Goal: Task Accomplishment & Management: Complete application form

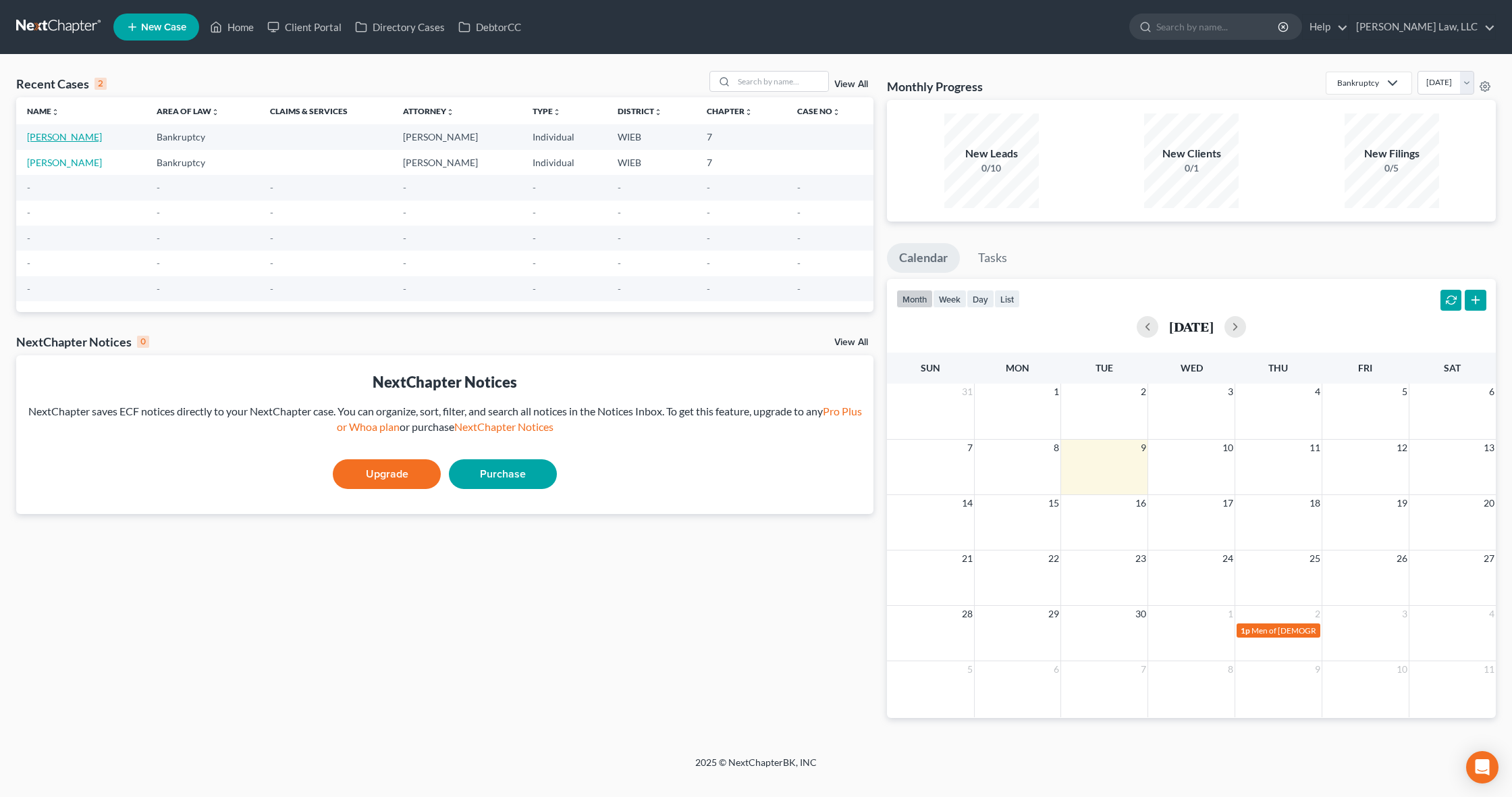
click at [52, 136] on link "[PERSON_NAME]" at bounding box center [64, 136] width 75 height 11
select select "1"
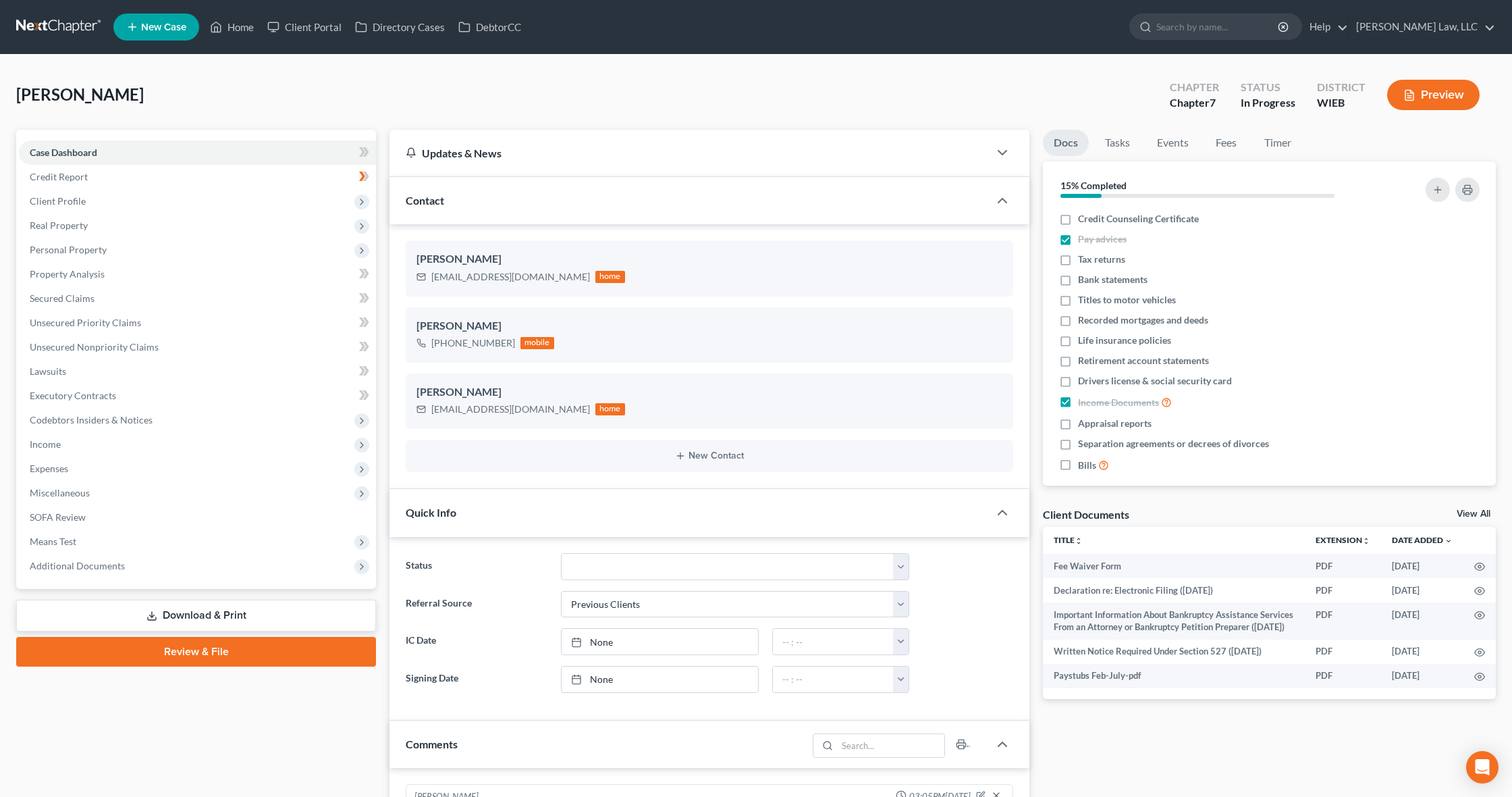
scroll to position [290, 0]
click at [196, 645] on link "Review & File" at bounding box center [196, 651] width 359 height 30
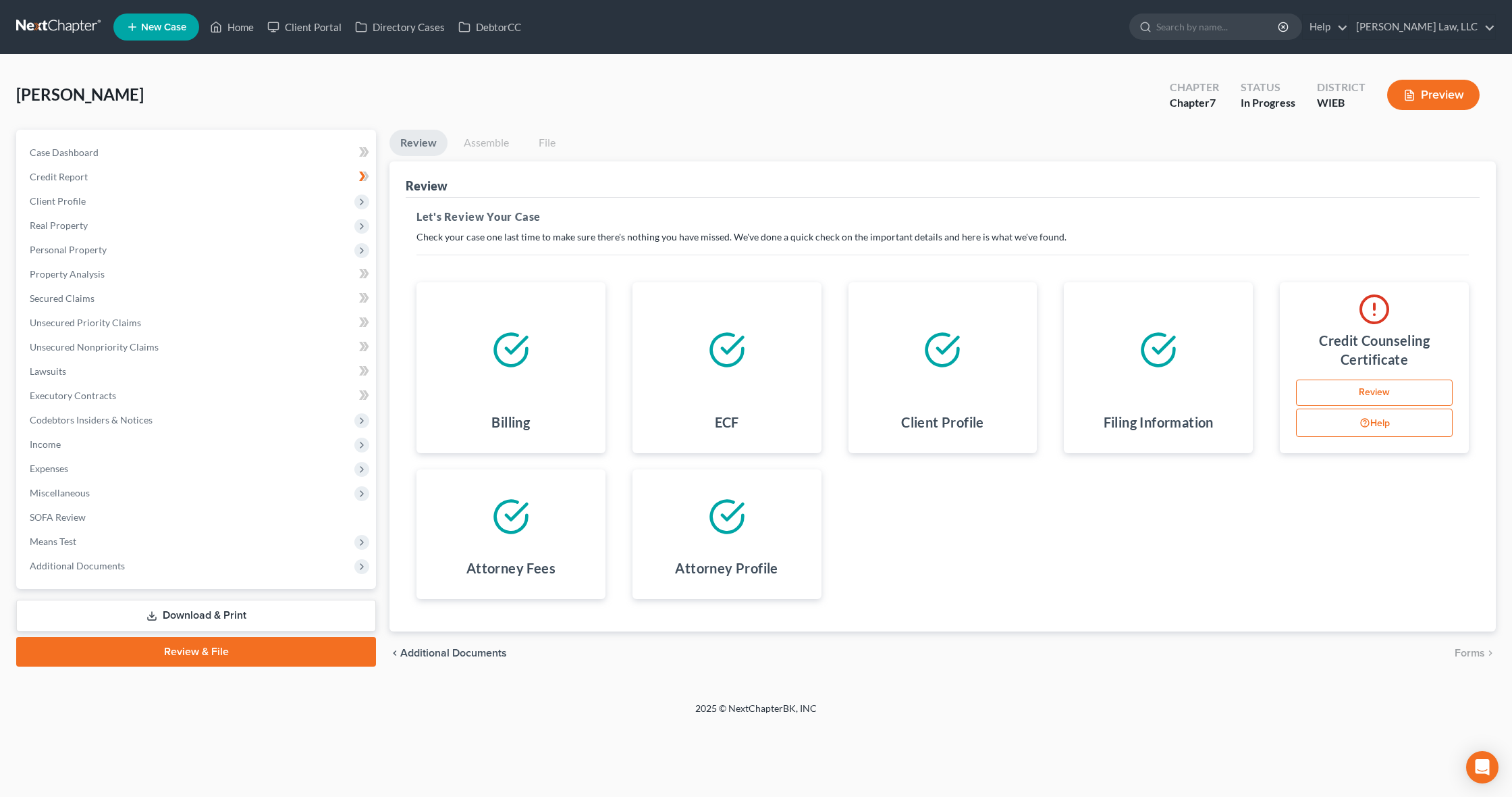
click at [1388, 341] on h4 "Credit Counseling Certificate" at bounding box center [1374, 350] width 167 height 38
click at [1375, 385] on link "Review" at bounding box center [1374, 393] width 157 height 27
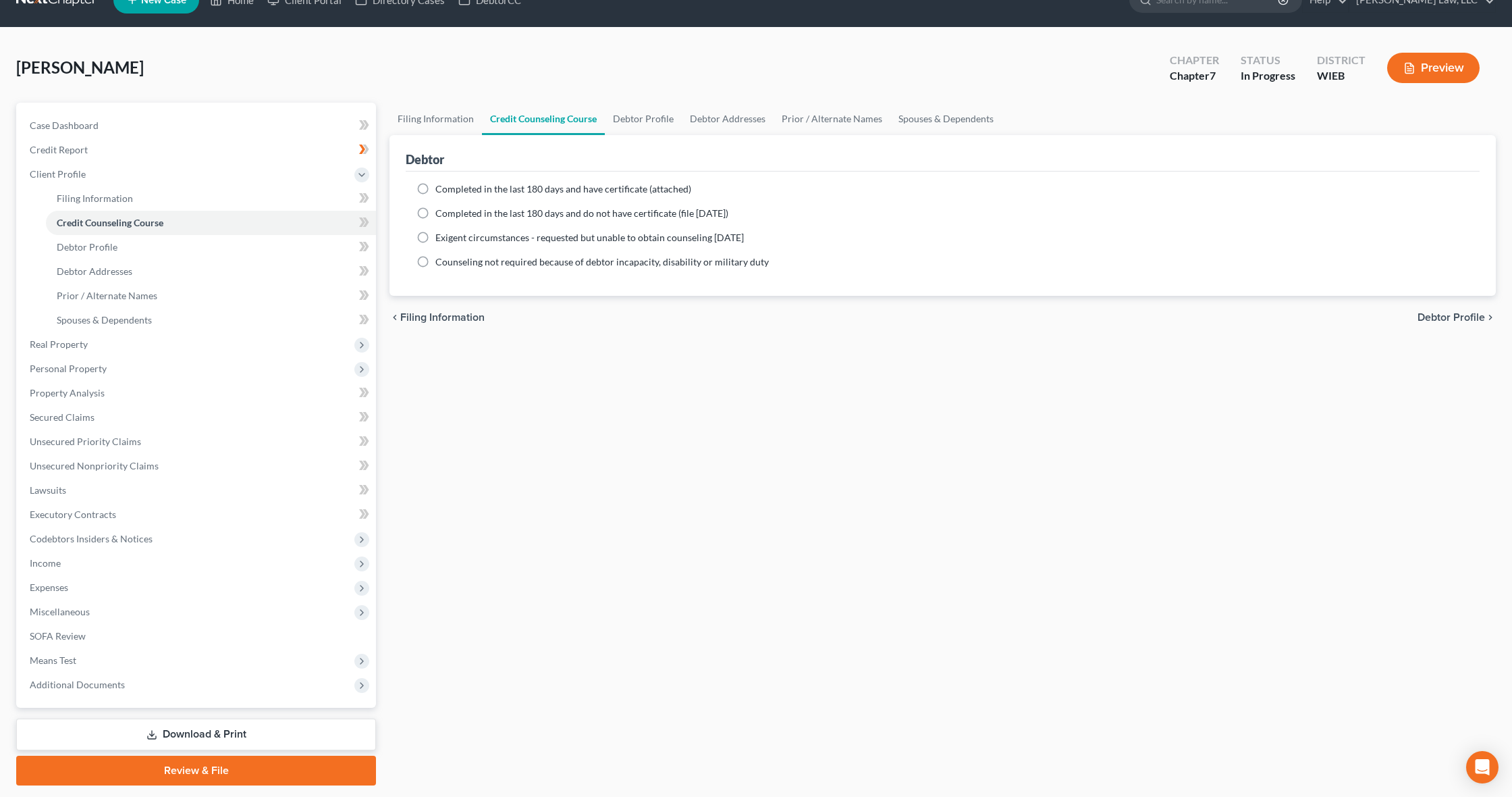
scroll to position [31, 0]
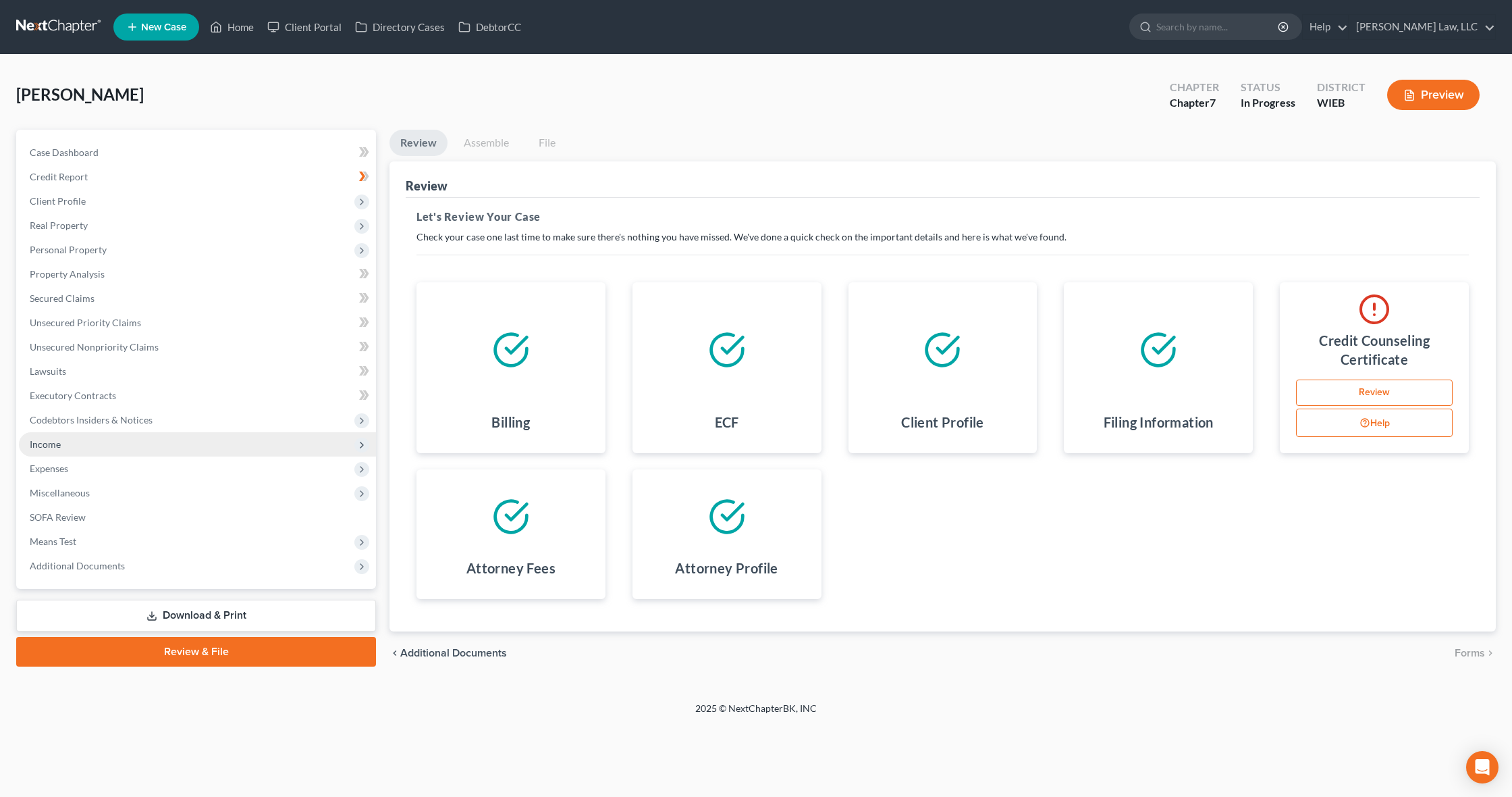
click at [309, 435] on span "Income" at bounding box center [198, 444] width 357 height 24
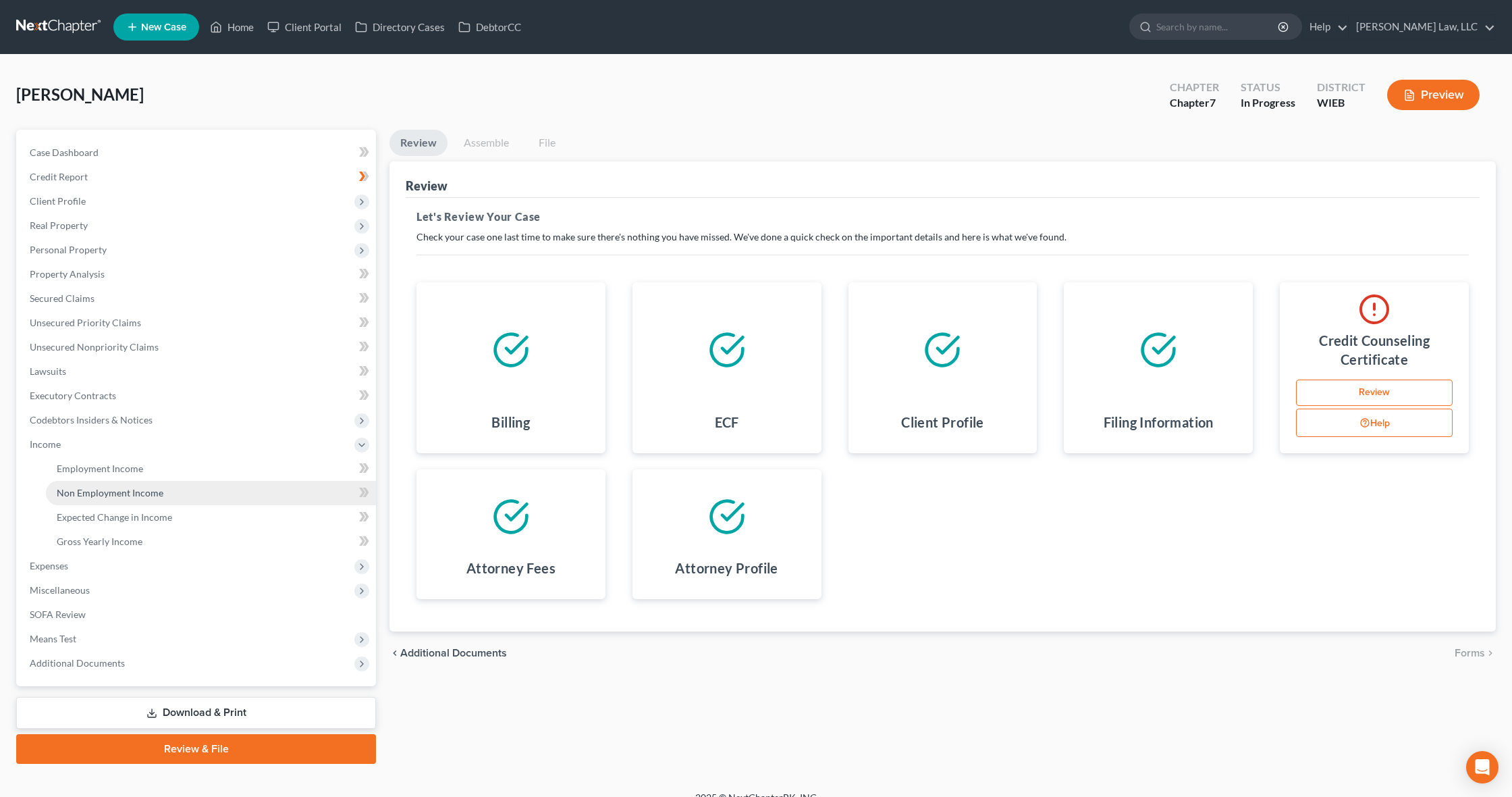
scroll to position [3, 0]
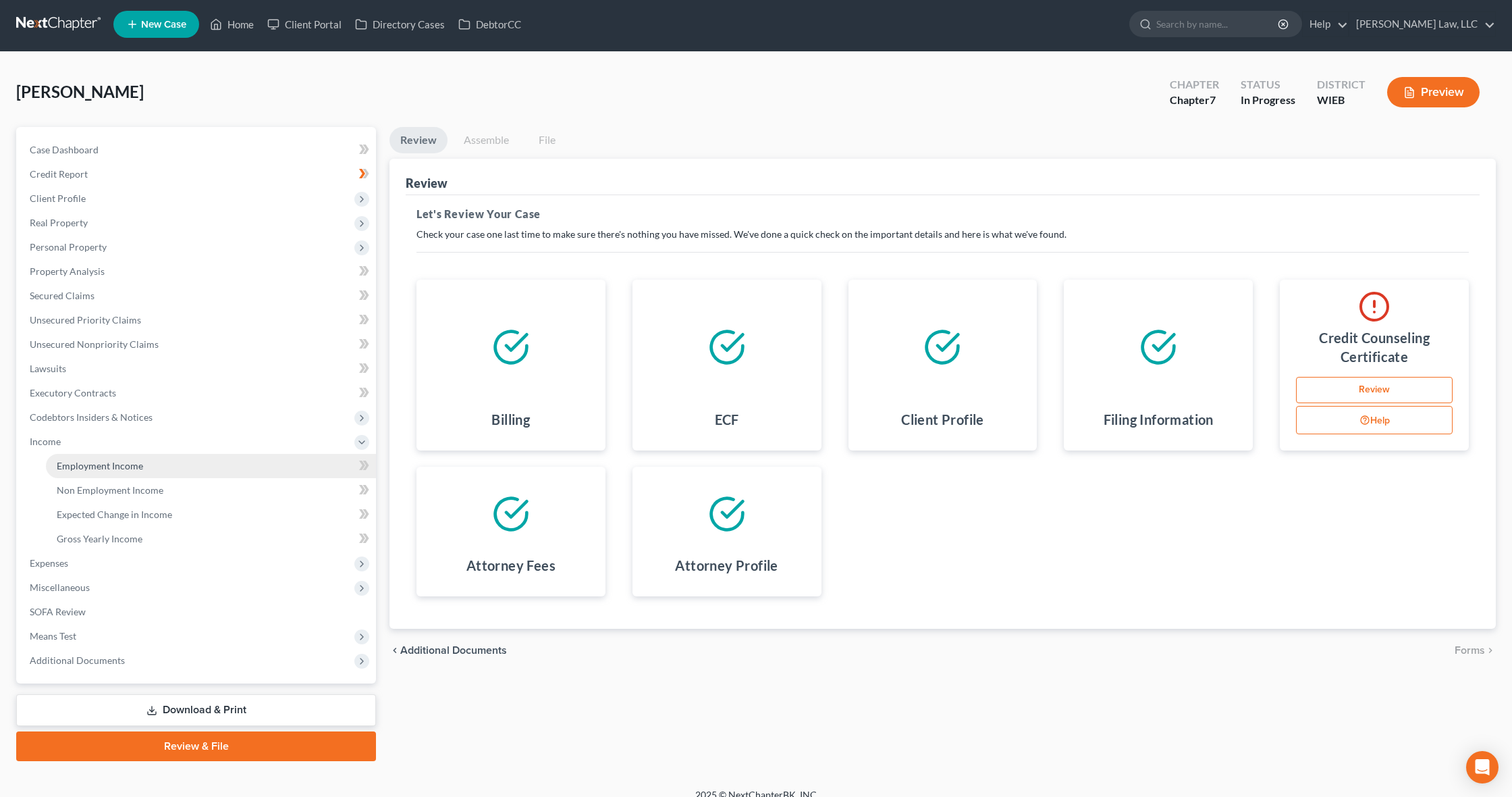
click at [296, 465] on link "Employment Income" at bounding box center [210, 466] width 330 height 24
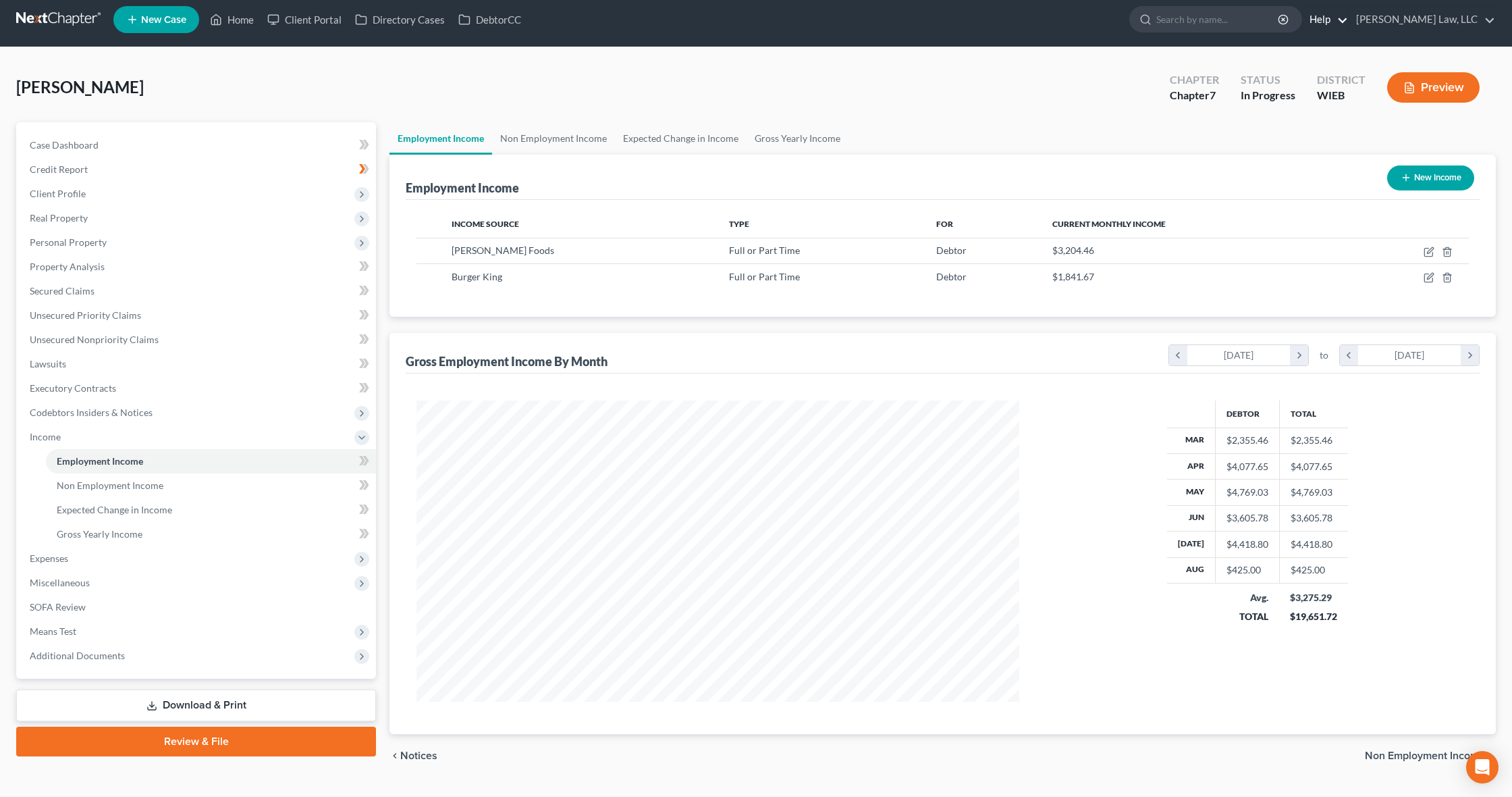
scroll to position [-4, 1]
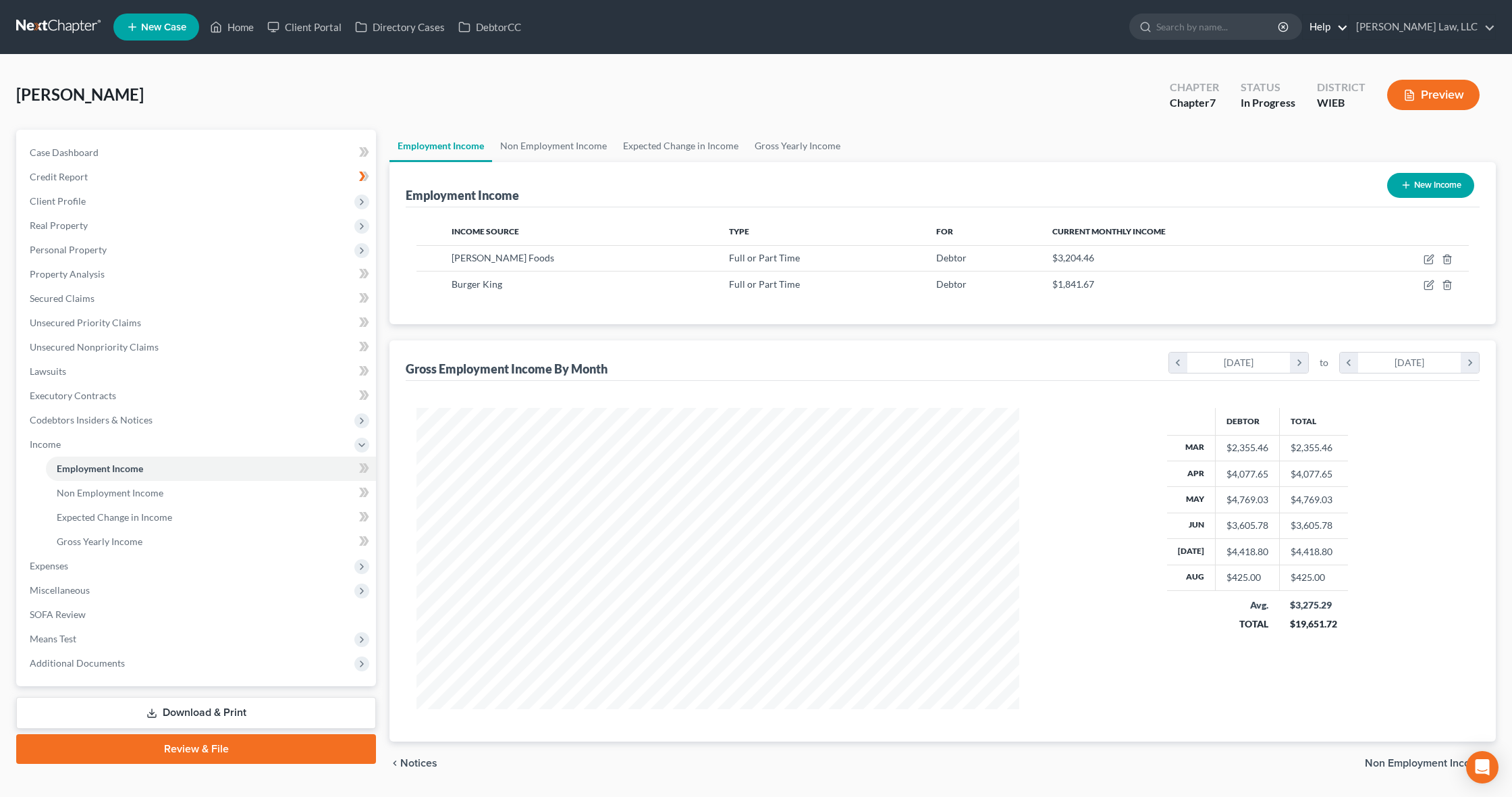
click at [1348, 27] on link "Help" at bounding box center [1326, 27] width 45 height 24
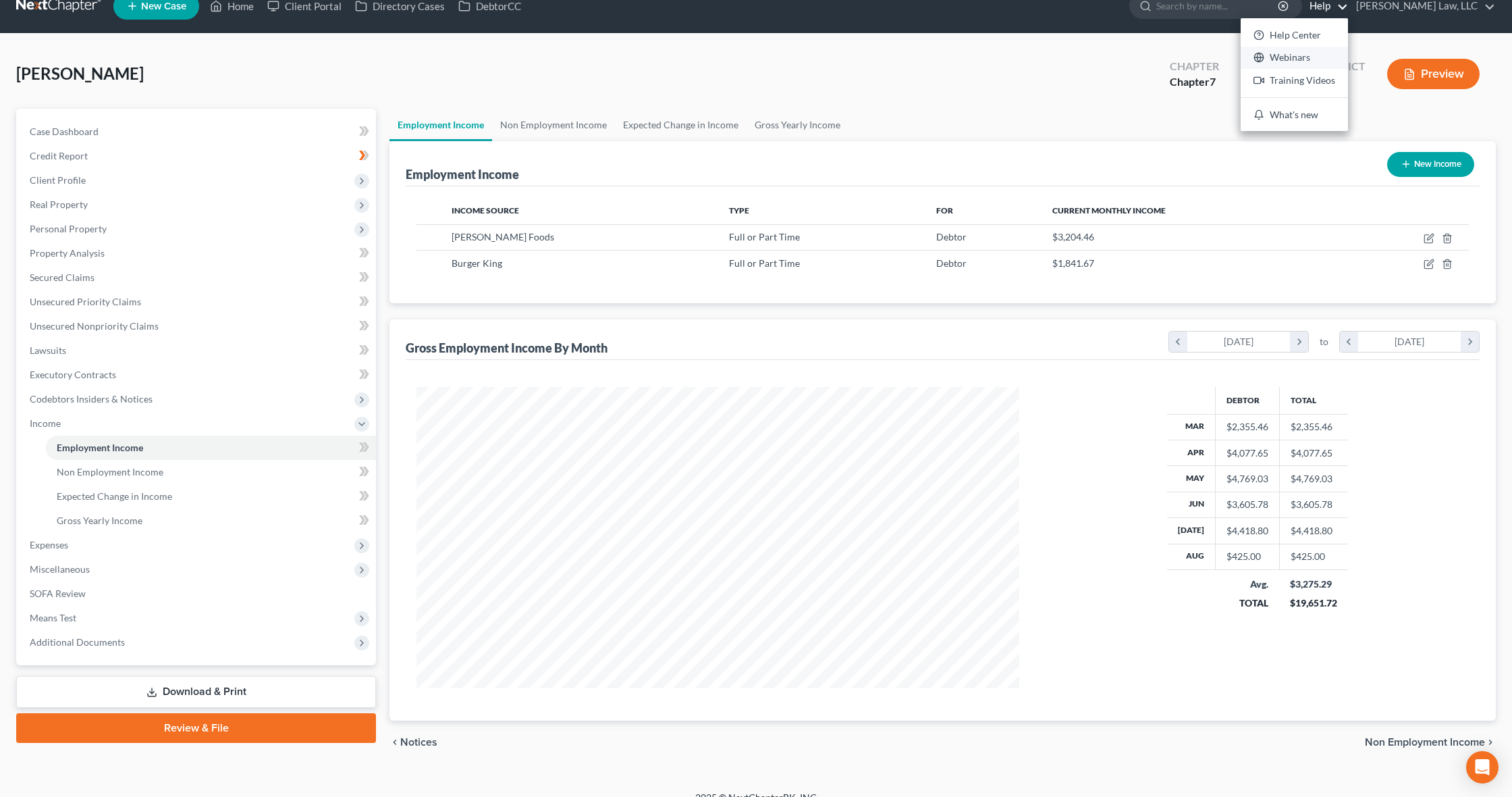
scroll to position [17, 1]
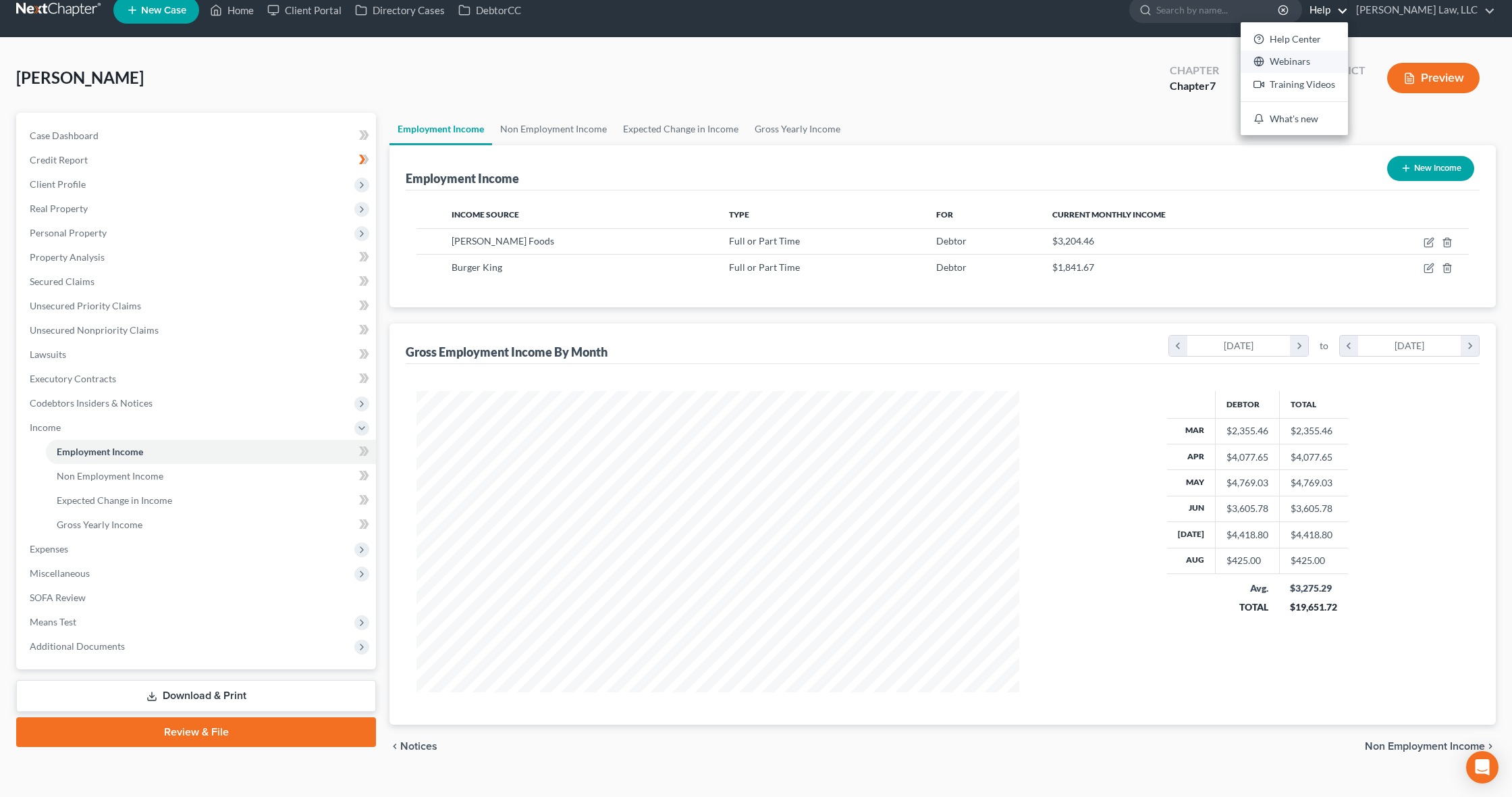
click at [1340, 52] on link "Webinars" at bounding box center [1294, 62] width 107 height 23
click at [1348, 10] on link "Help" at bounding box center [1326, 10] width 45 height 24
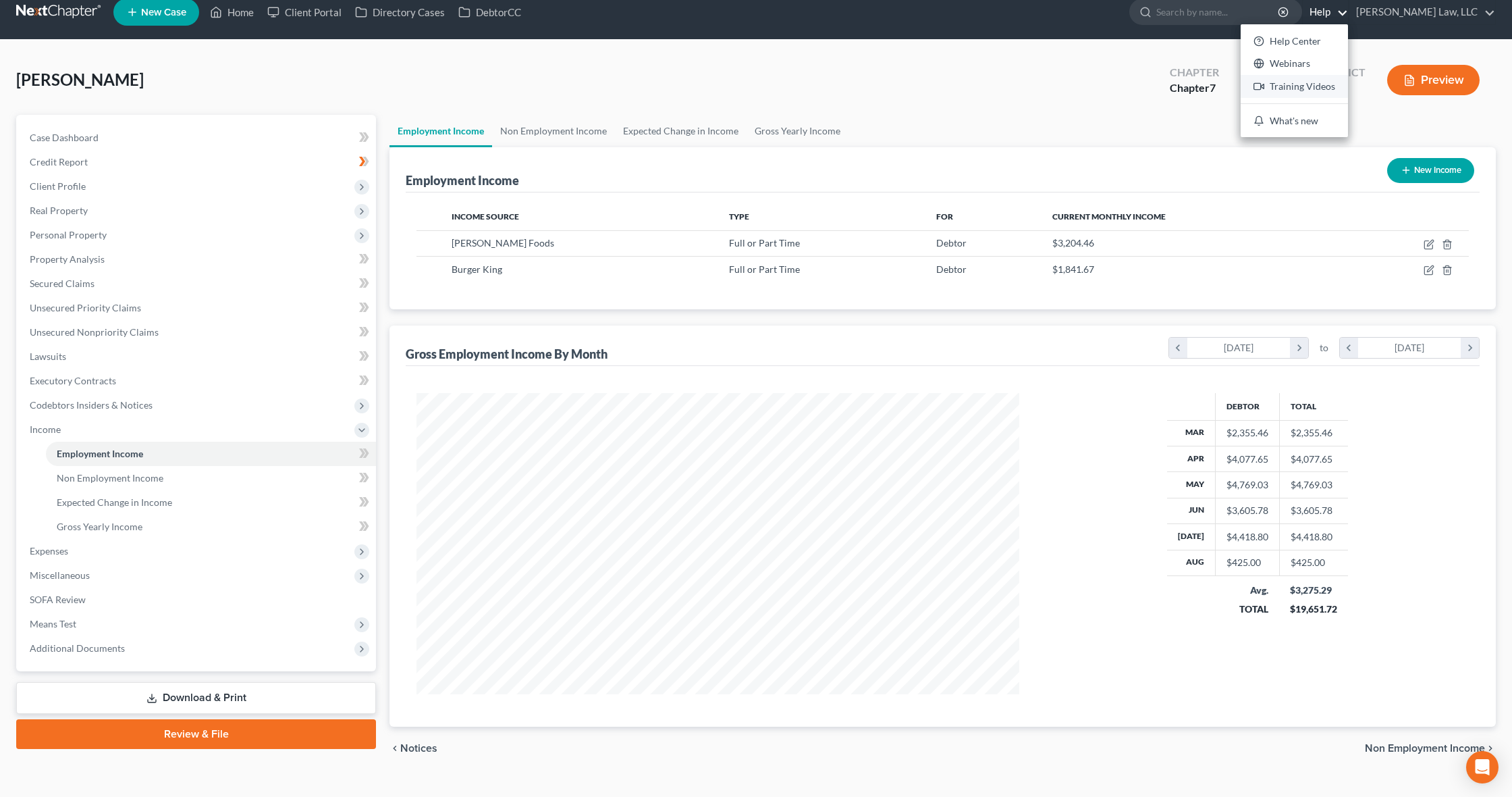
click at [1337, 85] on link "Training Videos" at bounding box center [1294, 86] width 107 height 23
click at [150, 642] on span "Additional Documents" at bounding box center [198, 648] width 357 height 24
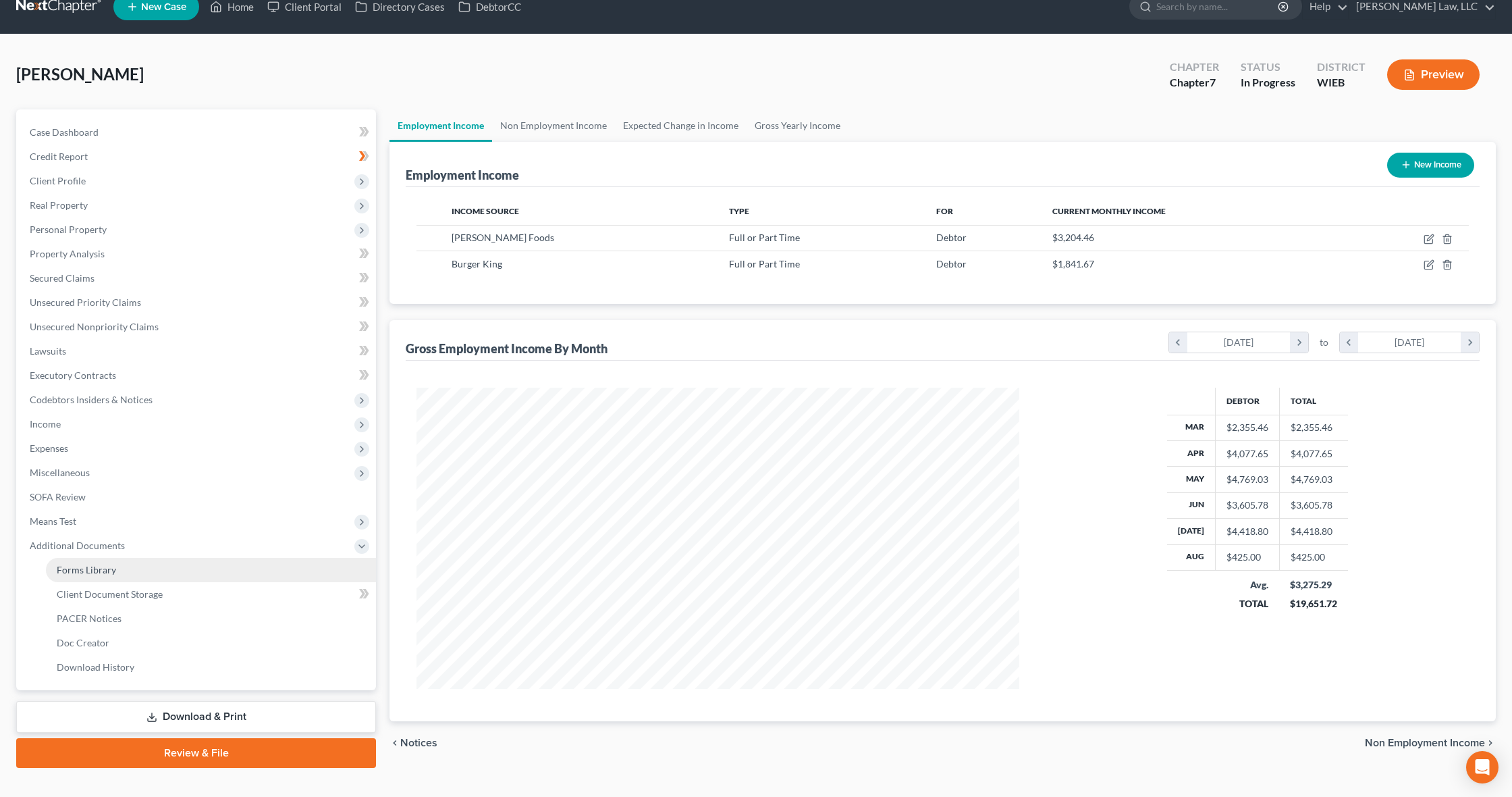
scroll to position [20, 0]
click at [112, 589] on span "Client Document Storage" at bounding box center [109, 594] width 106 height 11
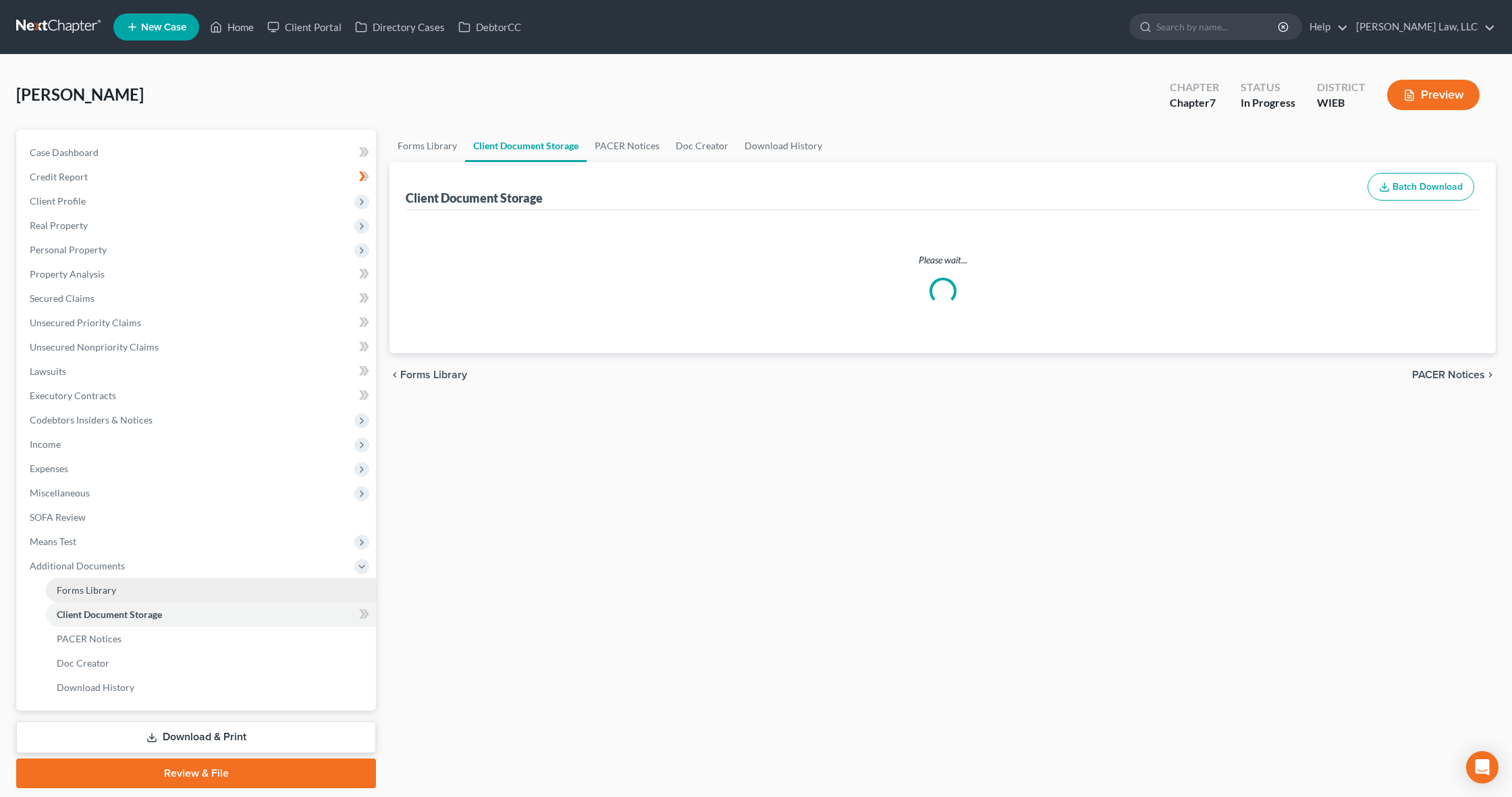
select select "3"
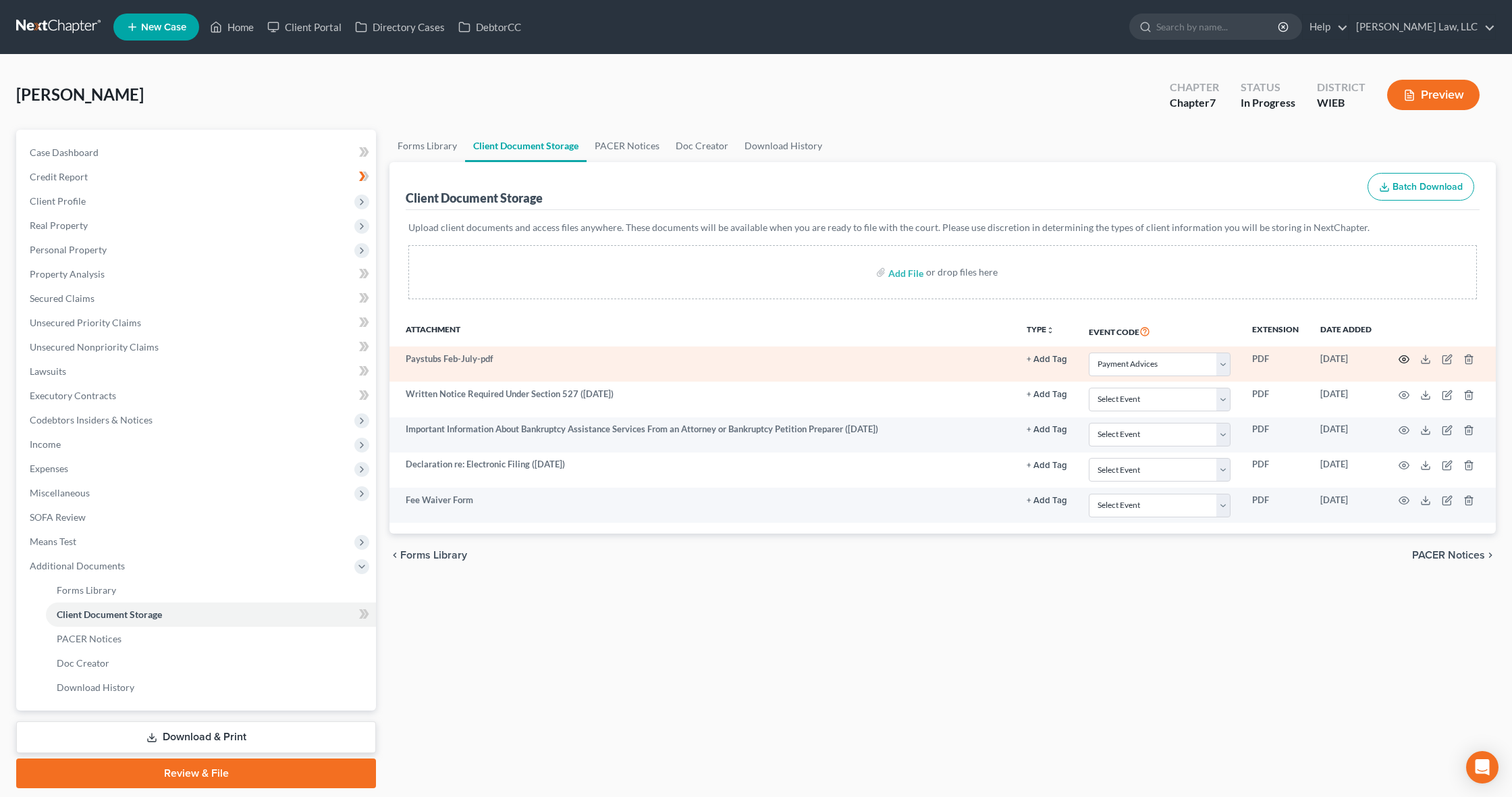
click at [1402, 358] on icon "button" at bounding box center [1403, 359] width 11 height 11
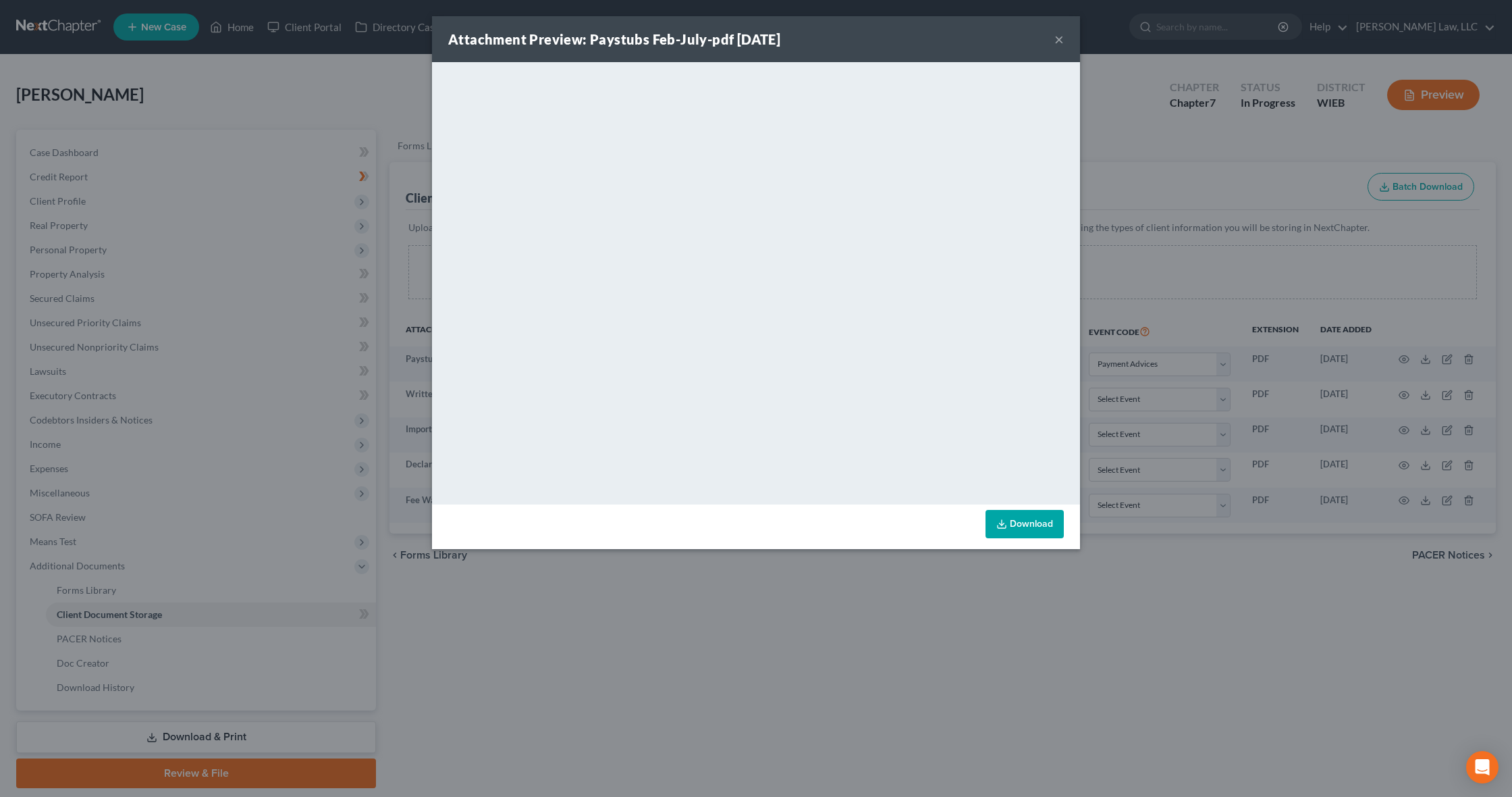
click at [1060, 37] on button "×" at bounding box center [1059, 39] width 9 height 16
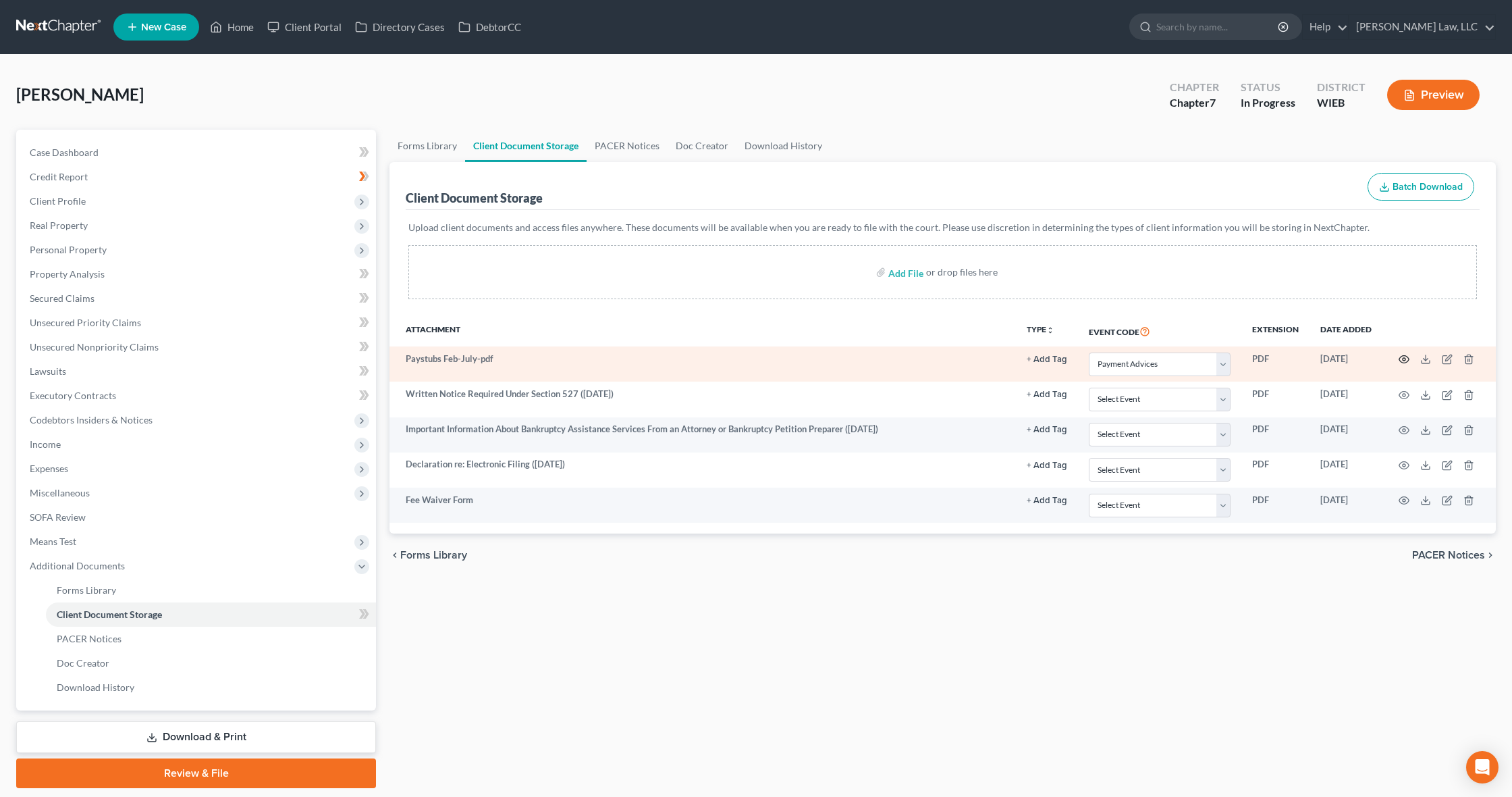
click at [1402, 360] on icon "button" at bounding box center [1403, 359] width 11 height 11
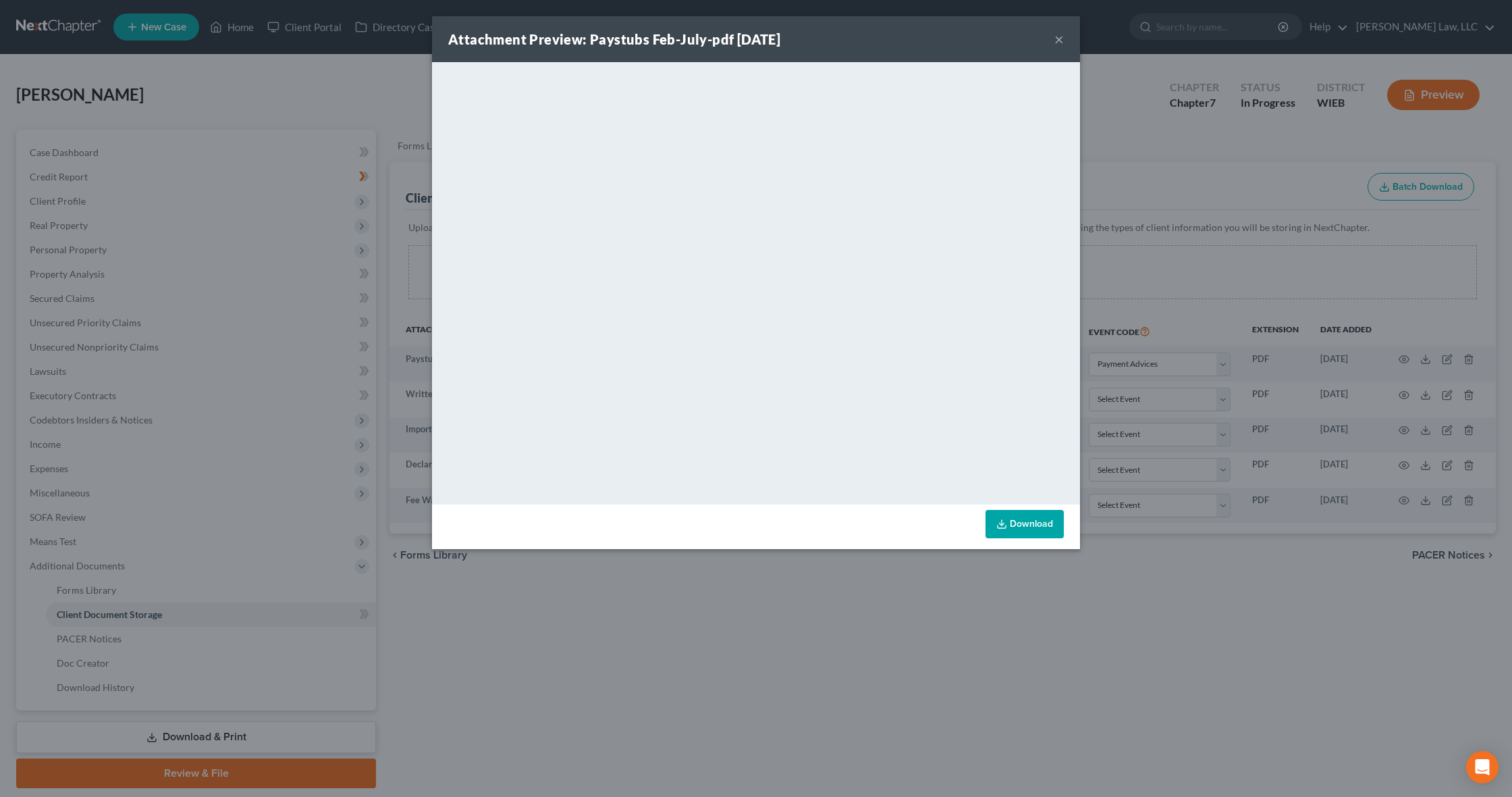
drag, startPoint x: 1059, startPoint y: 42, endPoint x: 1010, endPoint y: 40, distance: 49.0
click at [1059, 42] on button "×" at bounding box center [1059, 39] width 9 height 16
